Goal: Task Accomplishment & Management: Use online tool/utility

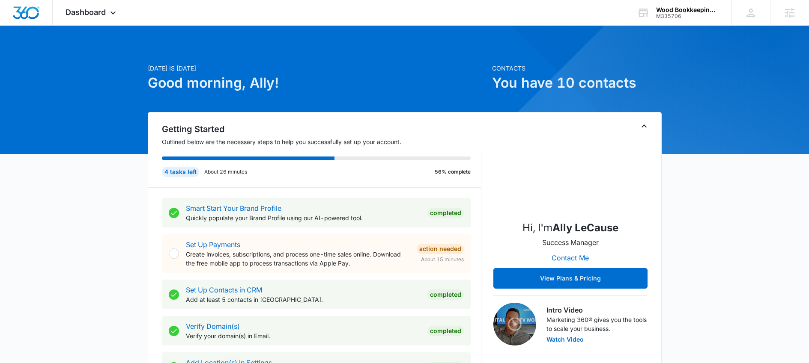
scroll to position [75, 0]
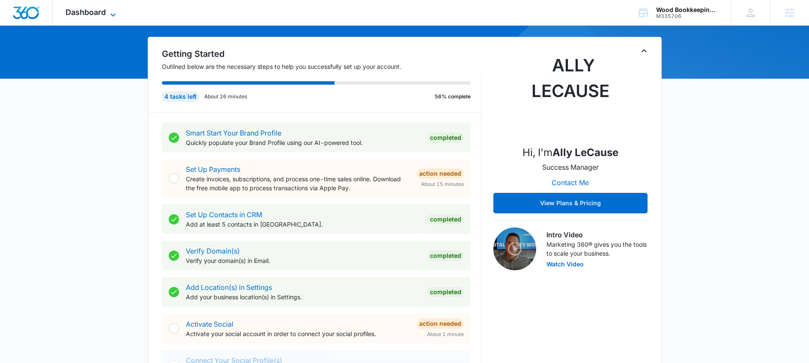
click at [114, 12] on icon at bounding box center [113, 15] width 10 height 10
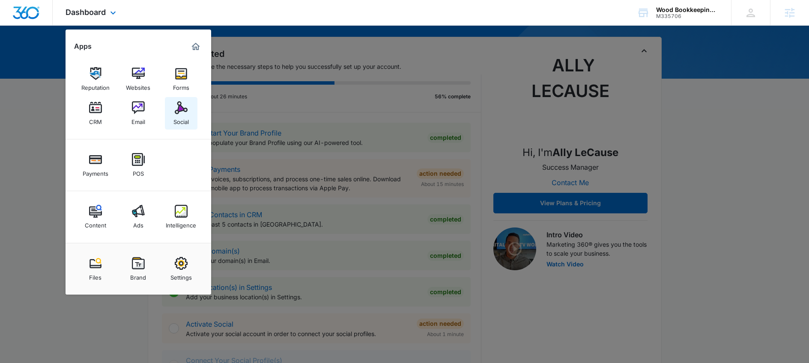
click at [188, 116] on div "Social" at bounding box center [180, 119] width 15 height 11
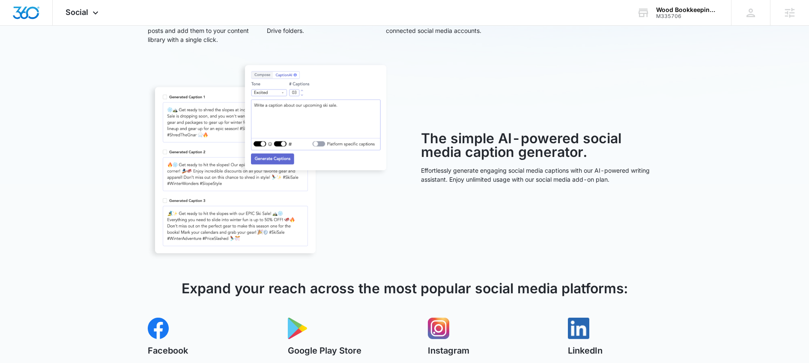
scroll to position [461, 0]
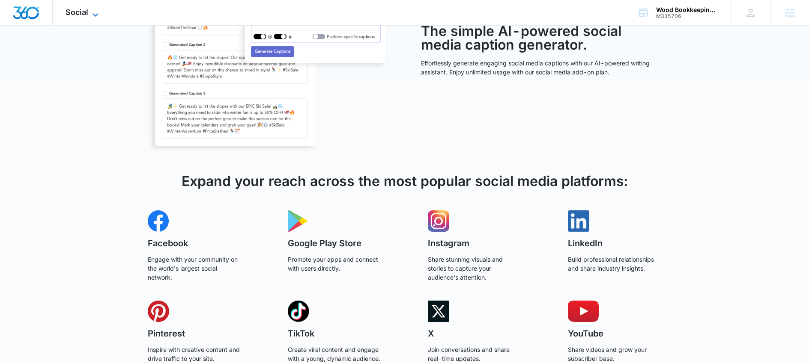
click at [86, 13] on span "Social" at bounding box center [77, 12] width 23 height 9
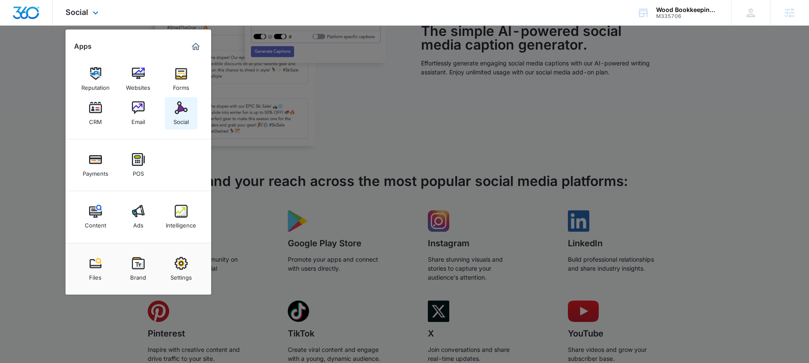
click at [178, 112] on img at bounding box center [181, 107] width 13 height 13
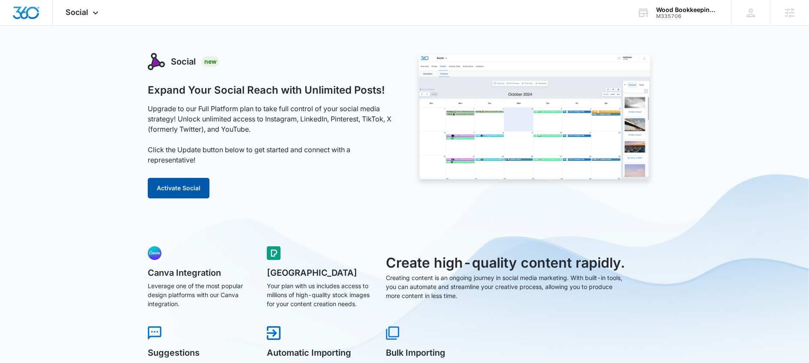
click at [185, 183] on button "Activate Social" at bounding box center [179, 188] width 62 height 21
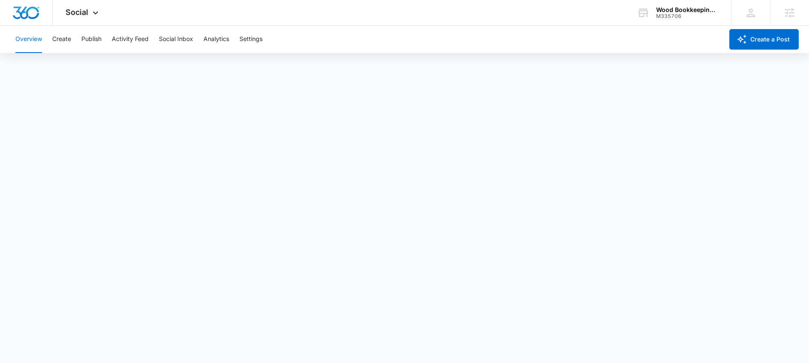
scroll to position [2, 0]
click at [88, 42] on button "Publish" at bounding box center [91, 39] width 20 height 27
